Goal: Task Accomplishment & Management: Use online tool/utility

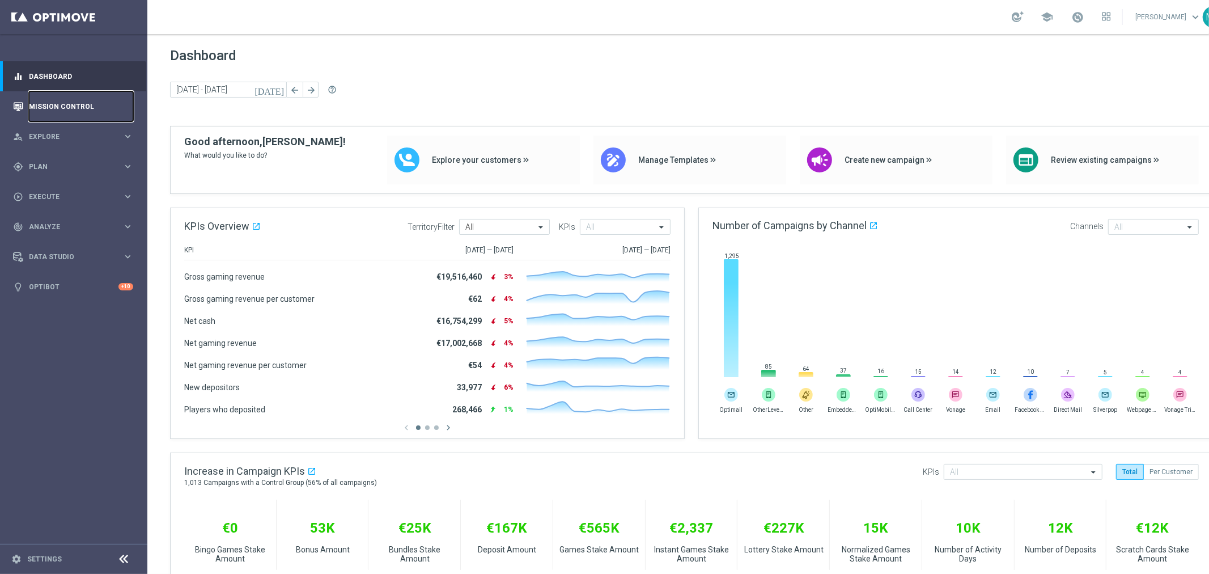
click at [72, 109] on link "Mission Control" at bounding box center [81, 106] width 104 height 30
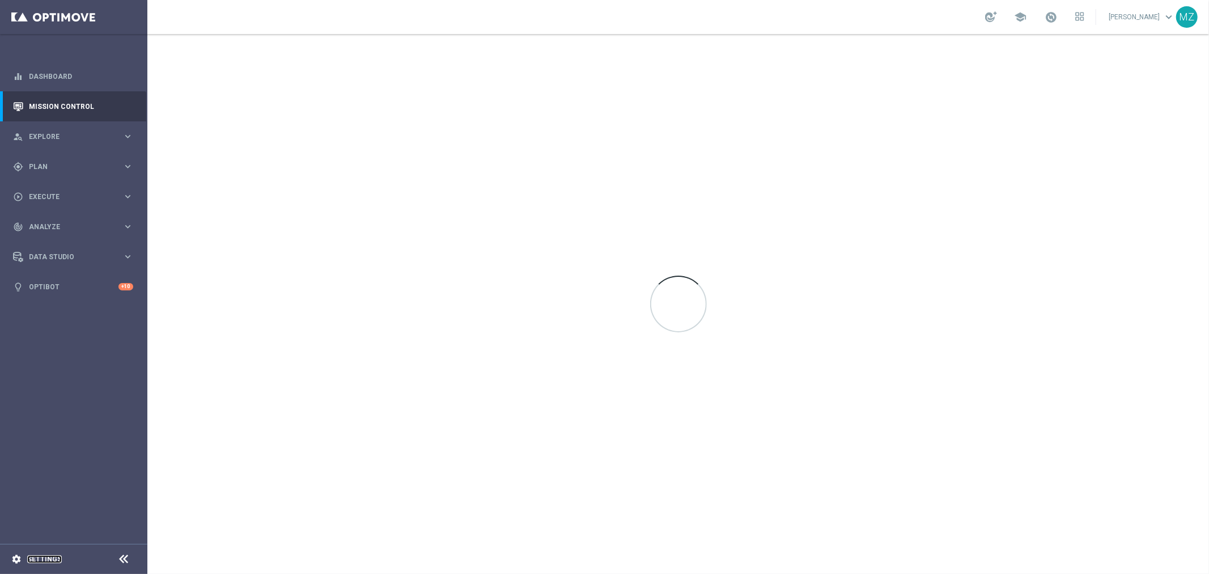
click at [49, 558] on link "Settings" at bounding box center [44, 559] width 35 height 7
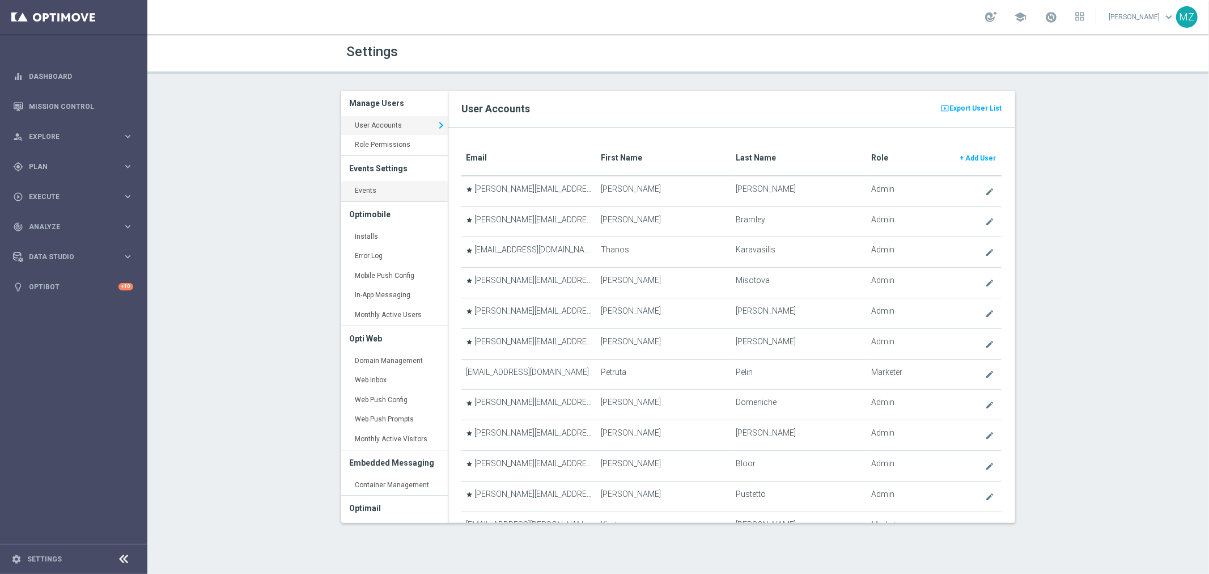
click at [379, 185] on link "Events keyboard_arrow_right" at bounding box center [394, 191] width 107 height 20
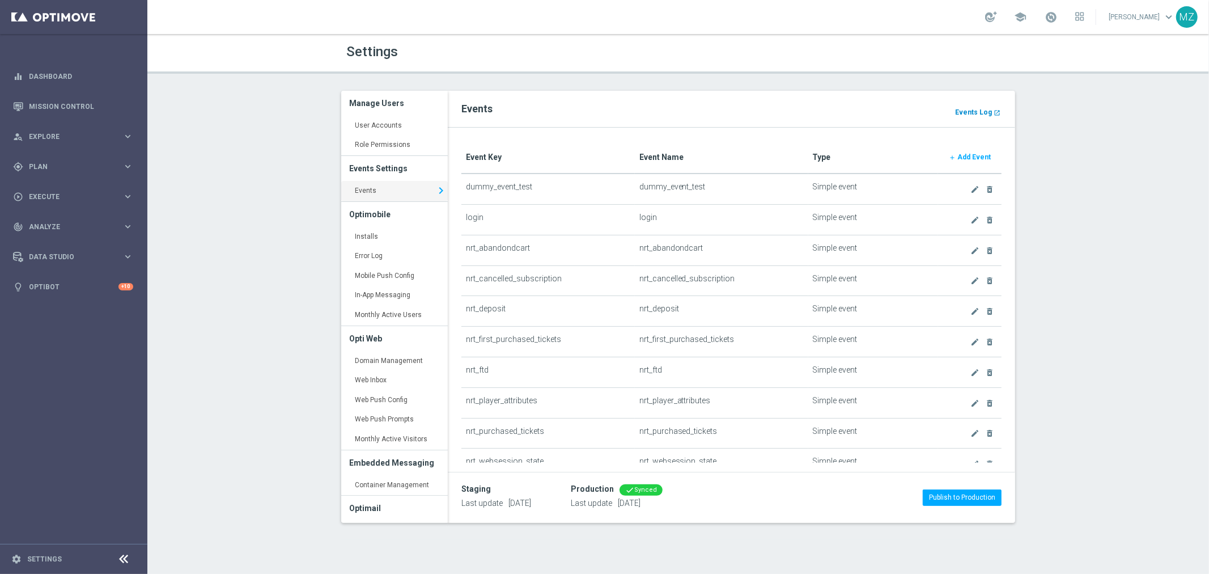
click at [984, 109] on b "Events Log" at bounding box center [973, 112] width 37 height 8
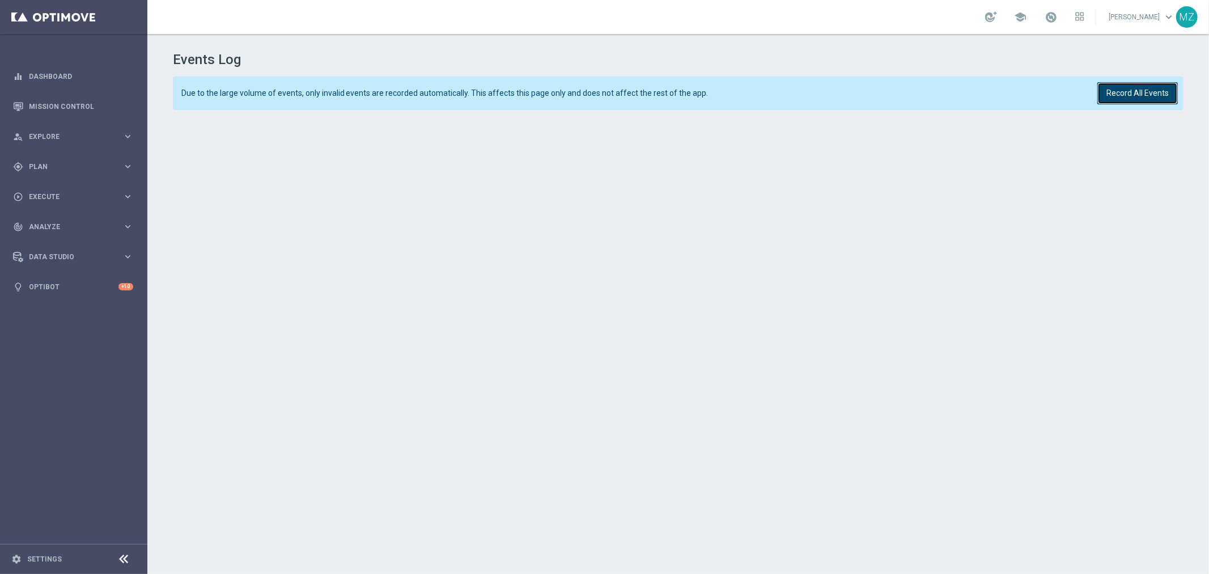
click at [1132, 97] on button "Record All Events" at bounding box center [1138, 93] width 81 height 22
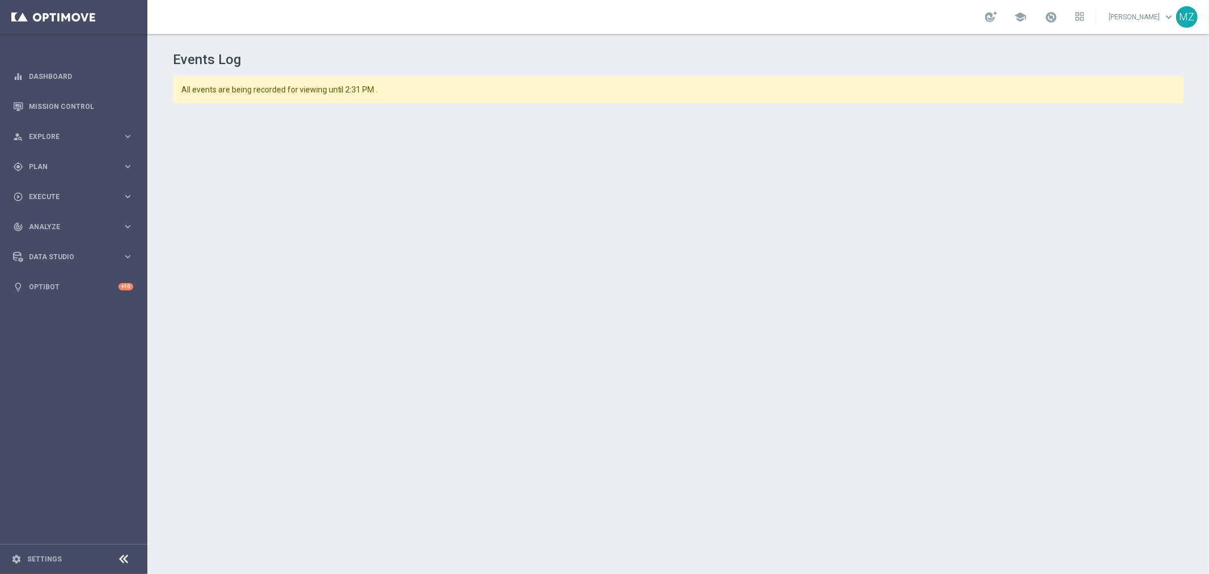
click at [167, 361] on div "Events Log All events are being recorded for viewing until 2:31 PM ." at bounding box center [678, 301] width 1062 height 534
